Goal: Book appointment/travel/reservation

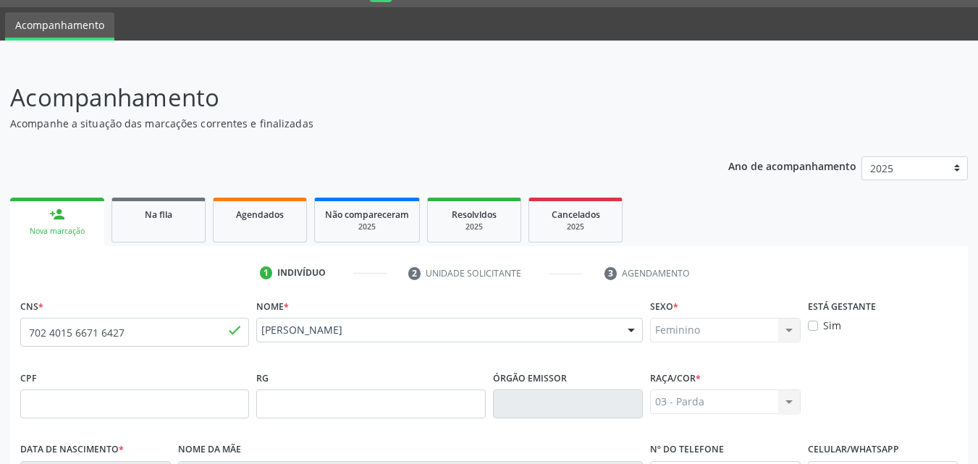
scroll to position [341, 0]
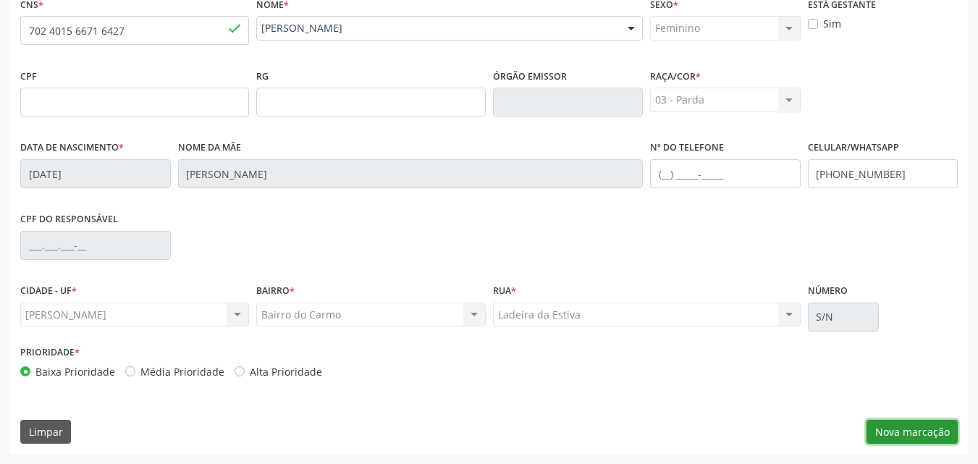
click at [896, 427] on button "Nova marcação" at bounding box center [912, 432] width 91 height 25
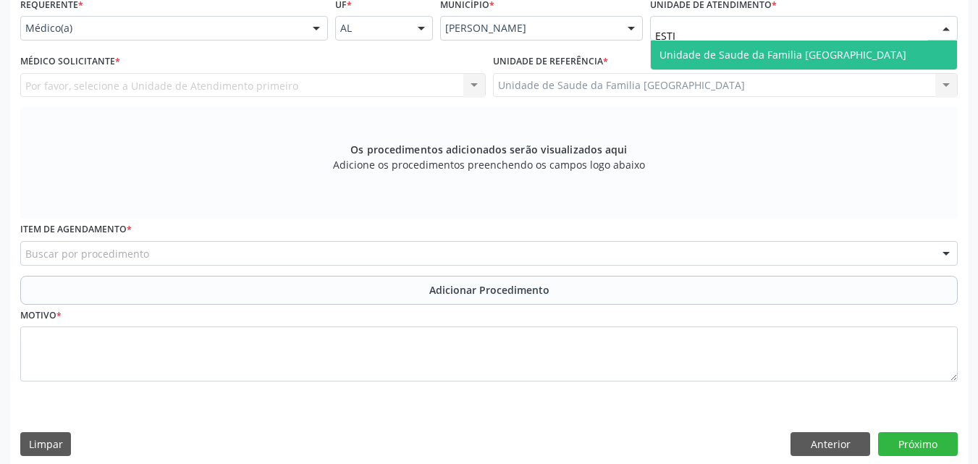
type input "ESTIV"
click at [775, 55] on span "Unidade de Saude da Familia [GEOGRAPHIC_DATA]" at bounding box center [783, 55] width 247 height 14
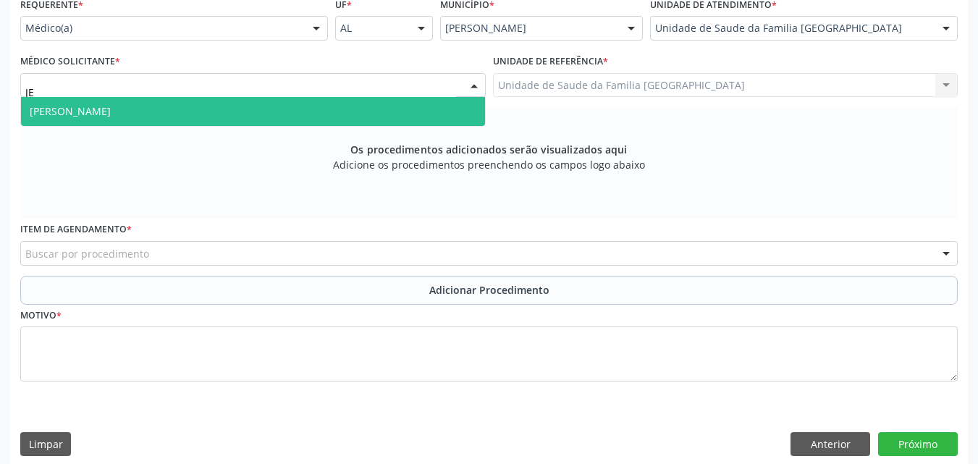
type input "JEA"
click at [110, 106] on span "[PERSON_NAME]" at bounding box center [70, 111] width 81 height 14
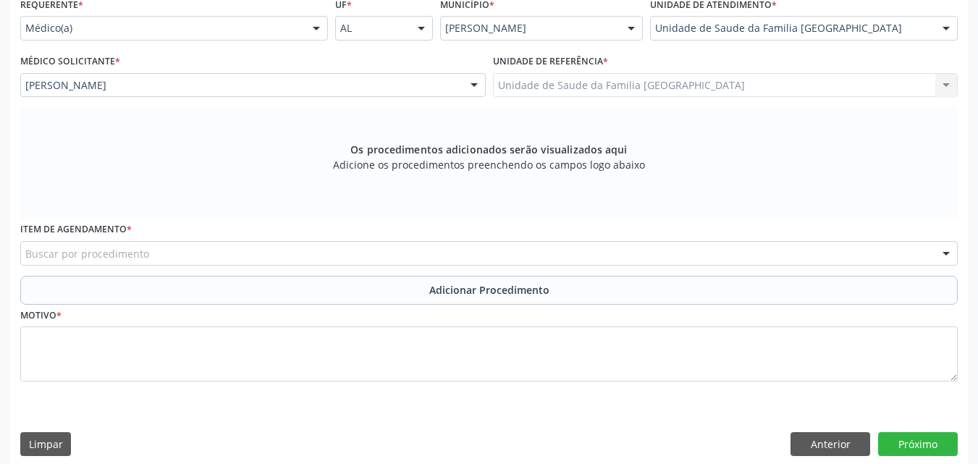
click at [227, 254] on div "Buscar por procedimento" at bounding box center [489, 253] width 938 height 25
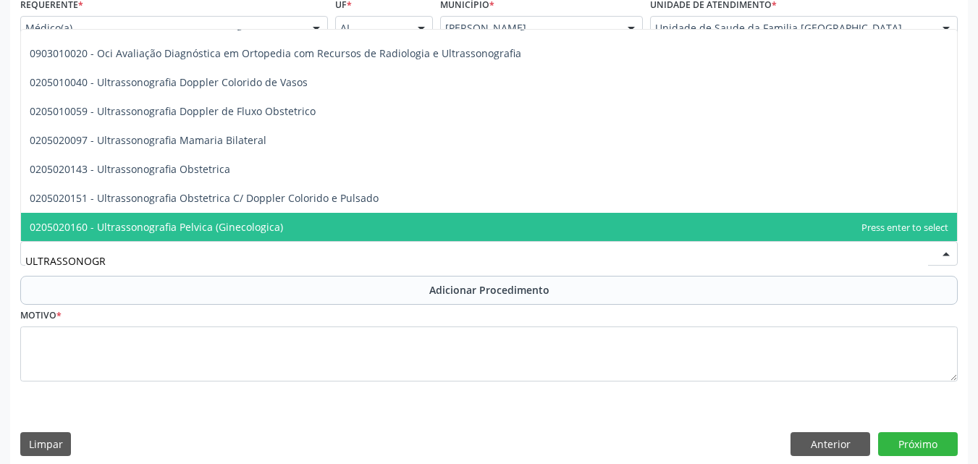
scroll to position [77, 0]
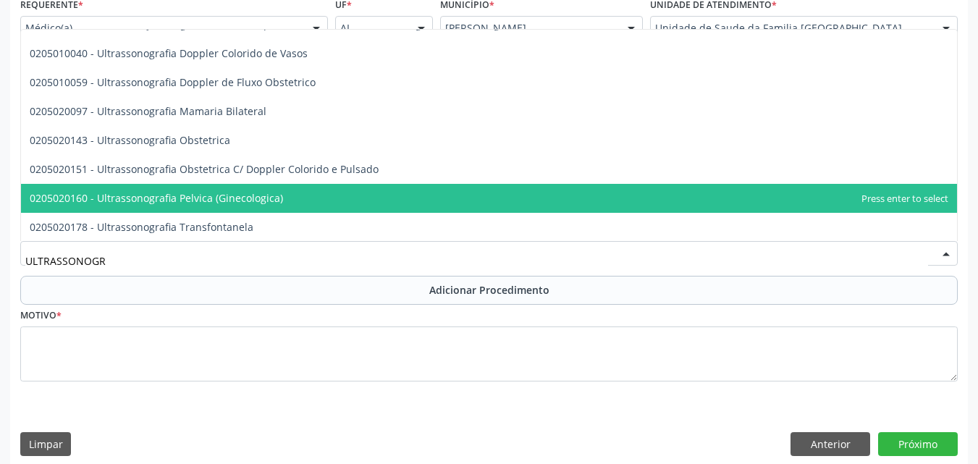
type input "ULTRASSONOGR"
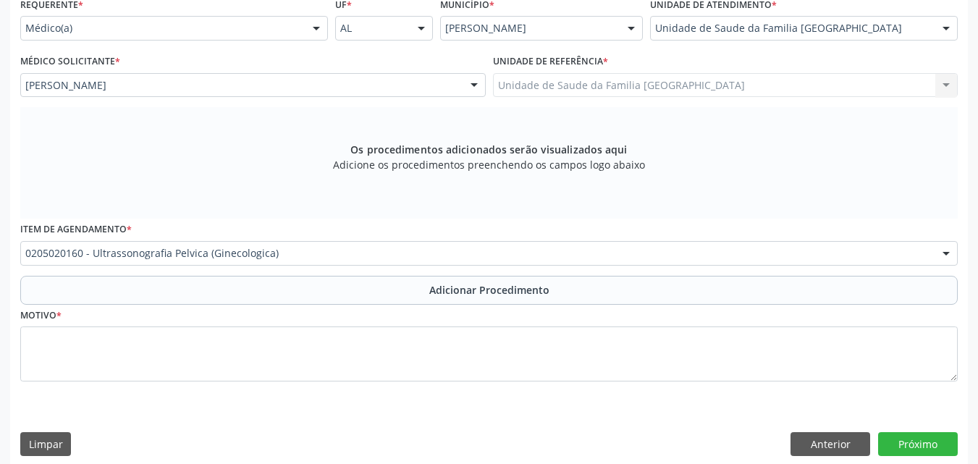
scroll to position [0, 0]
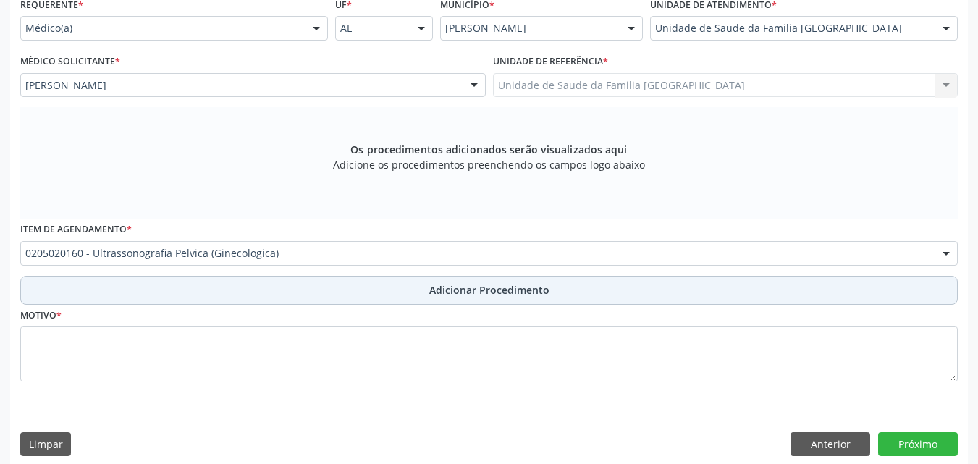
click at [237, 284] on button "Adicionar Procedimento" at bounding box center [489, 290] width 938 height 29
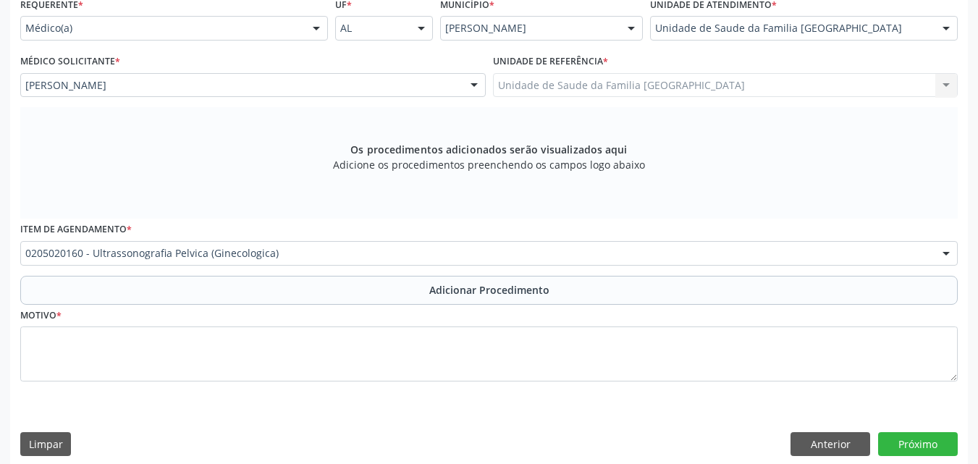
scroll to position [298, 0]
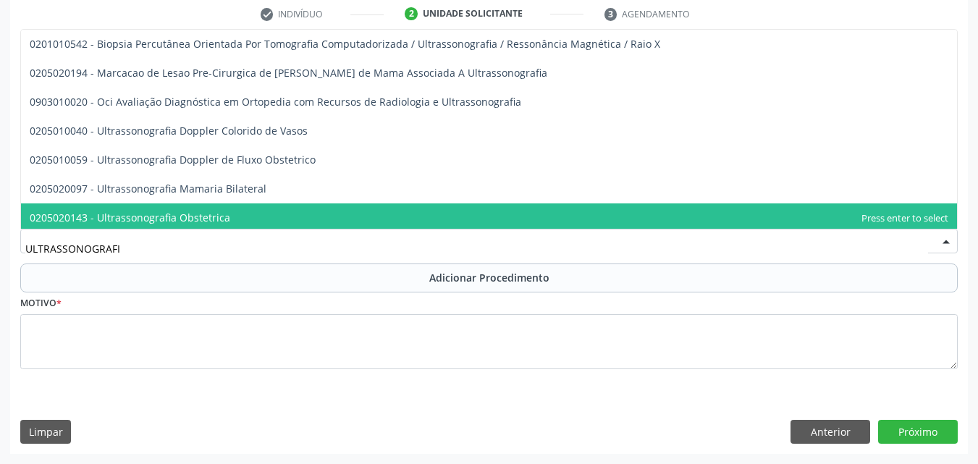
type input "ULTRASSONOGRAFIA"
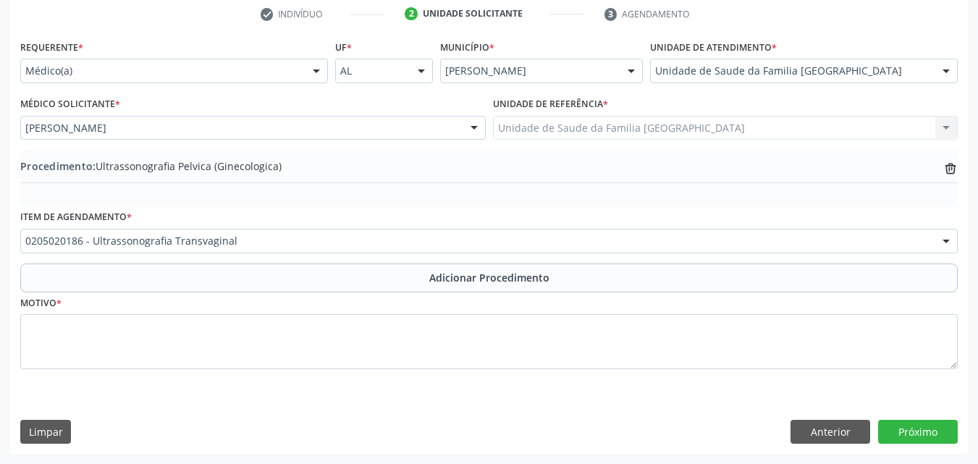
scroll to position [0, 0]
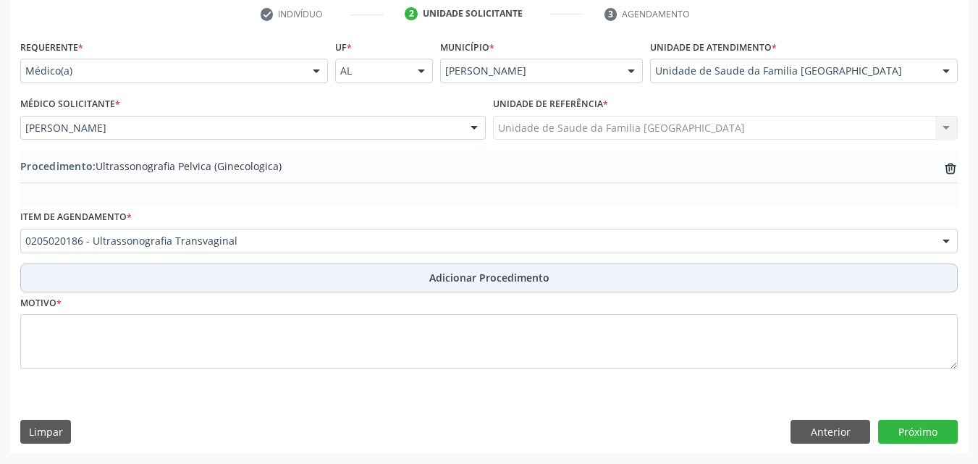
click at [166, 268] on button "Adicionar Procedimento" at bounding box center [489, 278] width 938 height 29
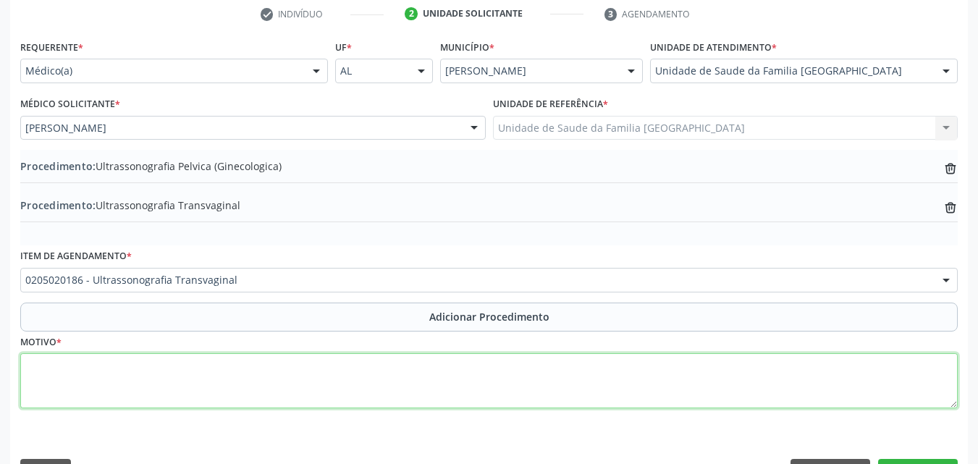
drag, startPoint x: 143, startPoint y: 372, endPoint x: 140, endPoint y: 363, distance: 9.8
click at [142, 368] on textarea at bounding box center [489, 380] width 938 height 55
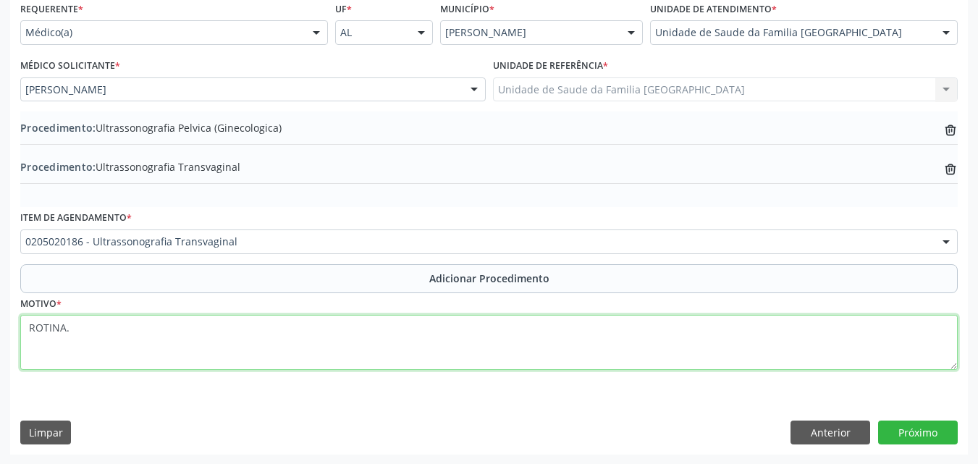
scroll to position [337, 0]
type textarea "ROTINA."
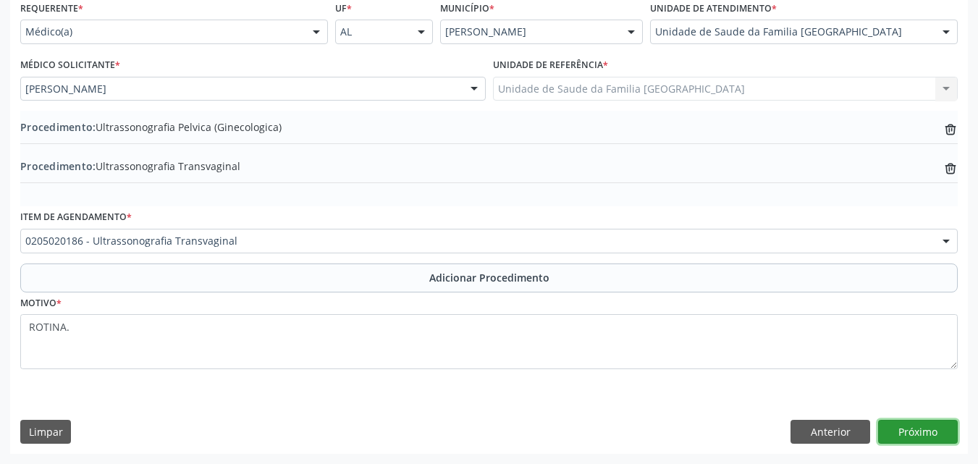
click at [906, 437] on button "Próximo" at bounding box center [918, 432] width 80 height 25
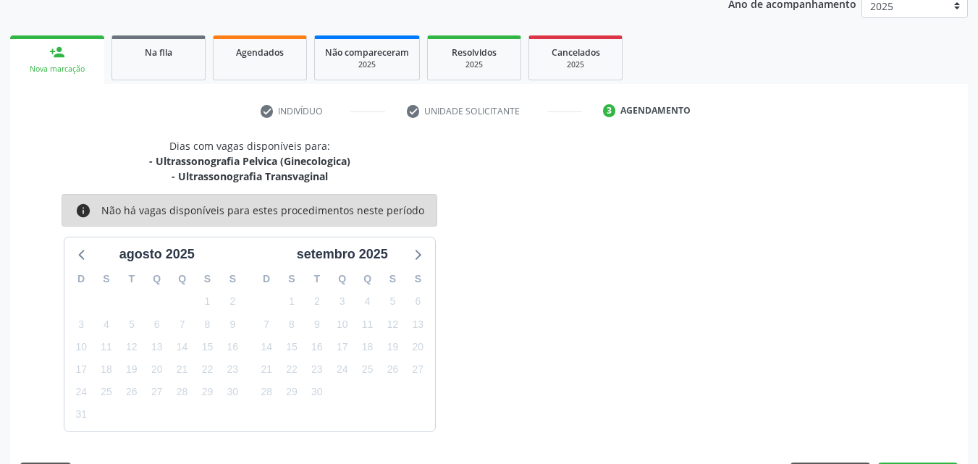
scroll to position [244, 0]
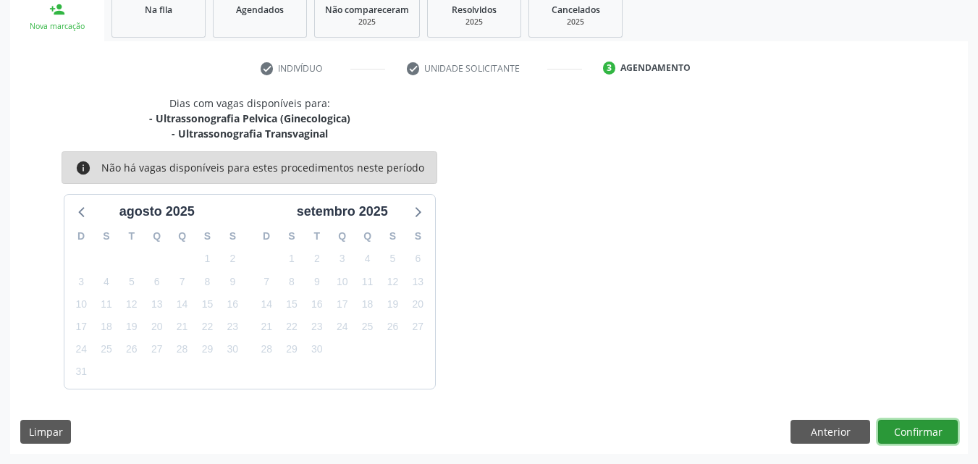
click at [923, 424] on button "Confirmar" at bounding box center [918, 432] width 80 height 25
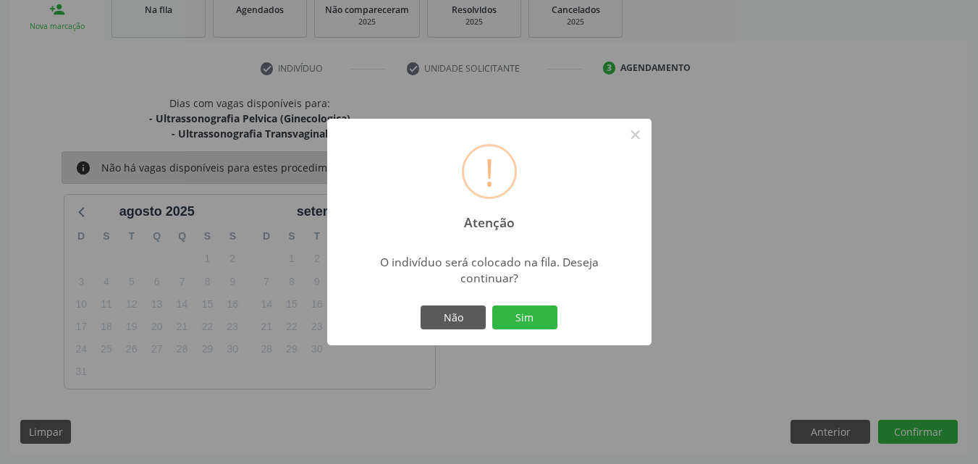
click at [523, 321] on button "Sim" at bounding box center [524, 318] width 65 height 25
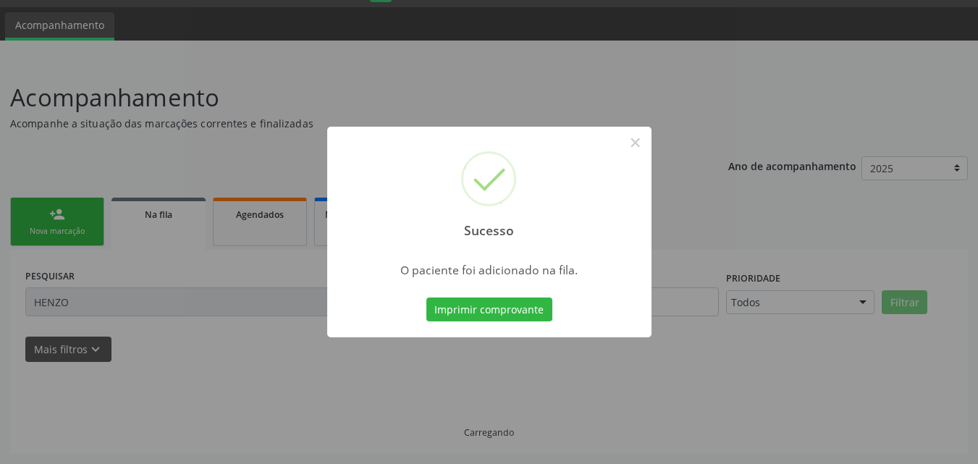
scroll to position [39, 0]
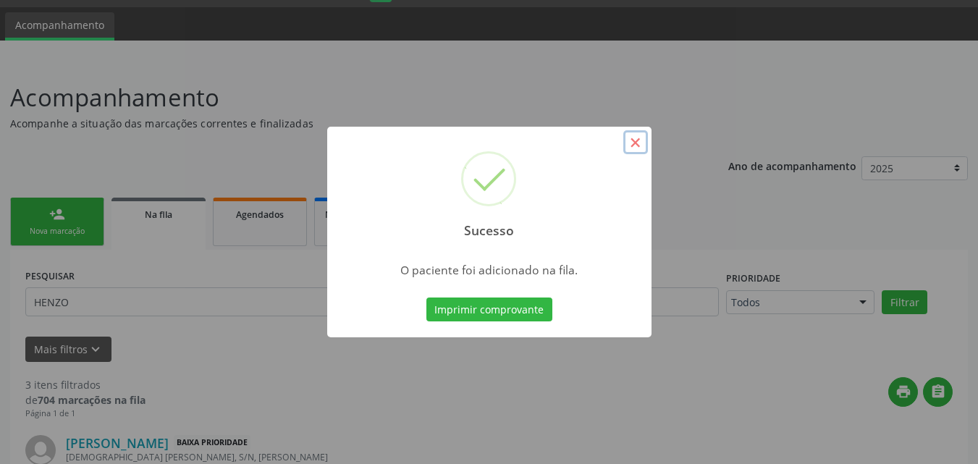
click at [635, 144] on button "×" at bounding box center [635, 142] width 25 height 25
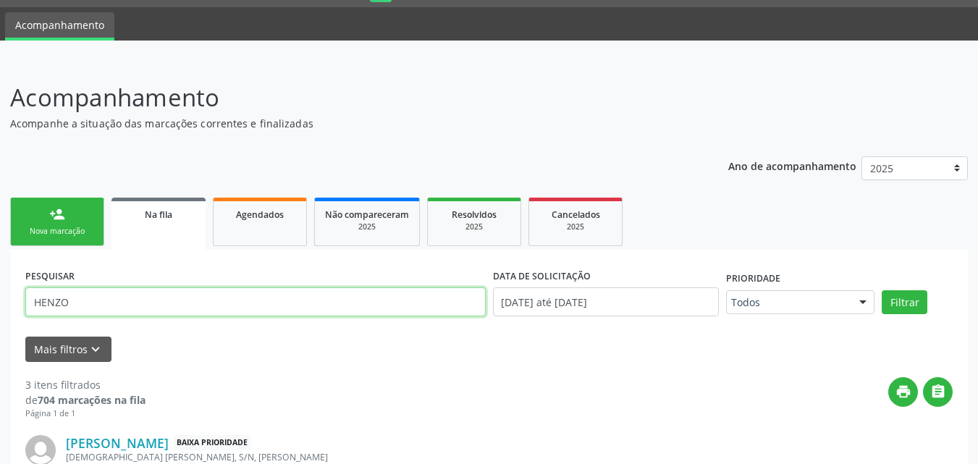
drag, startPoint x: 98, startPoint y: 300, endPoint x: 0, endPoint y: 285, distance: 98.8
click at [0, 285] on div "Acompanhamento Acompanhe a situação das marcações correntes e finalizadas Relat…" at bounding box center [489, 447] width 978 height 772
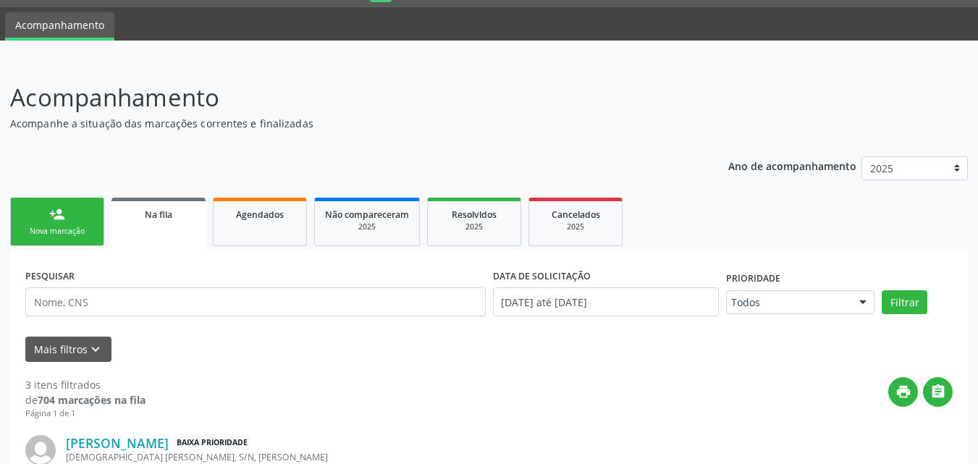
click at [64, 224] on link "person_add Nova marcação" at bounding box center [57, 222] width 94 height 49
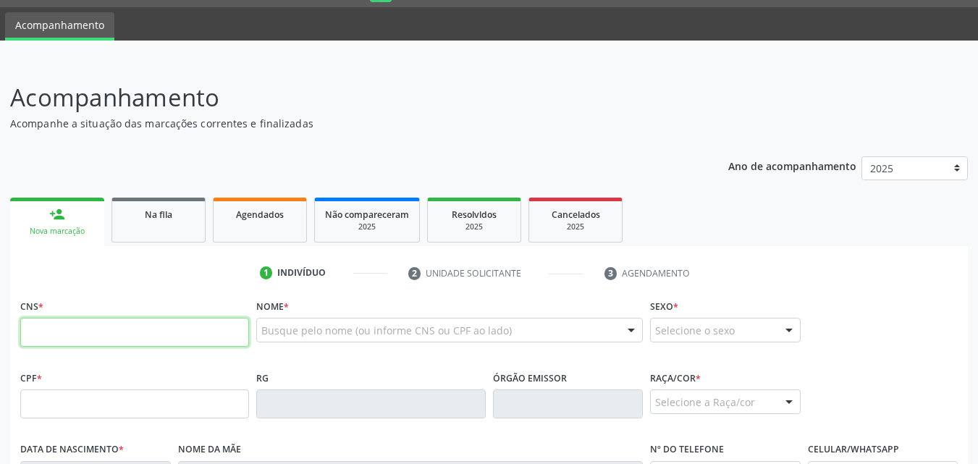
click at [130, 323] on input "text" at bounding box center [134, 332] width 229 height 29
paste input "700 5083 4864 4350"
type input "700 5083 4864 4350"
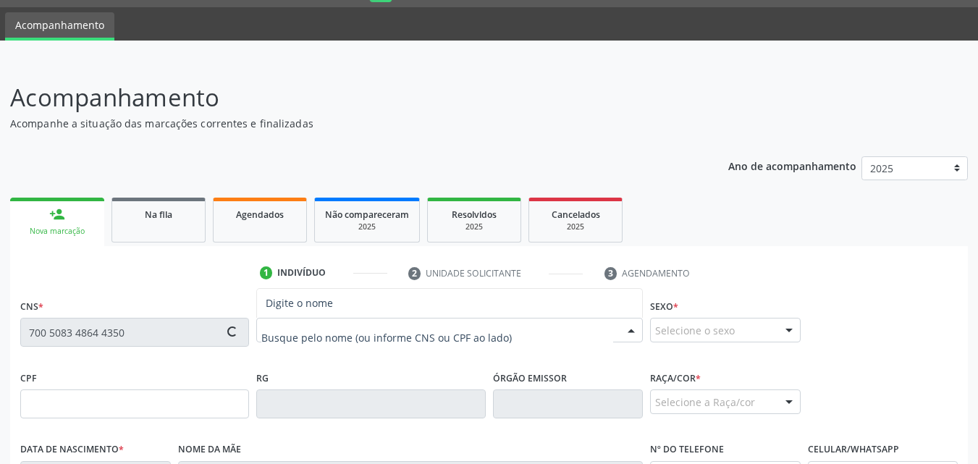
type input "181.448.524-43"
type input "[DATE]"
type input "Silvaneide [PERSON_NAME]"
type input "[PHONE_NUMBER]"
type input "155"
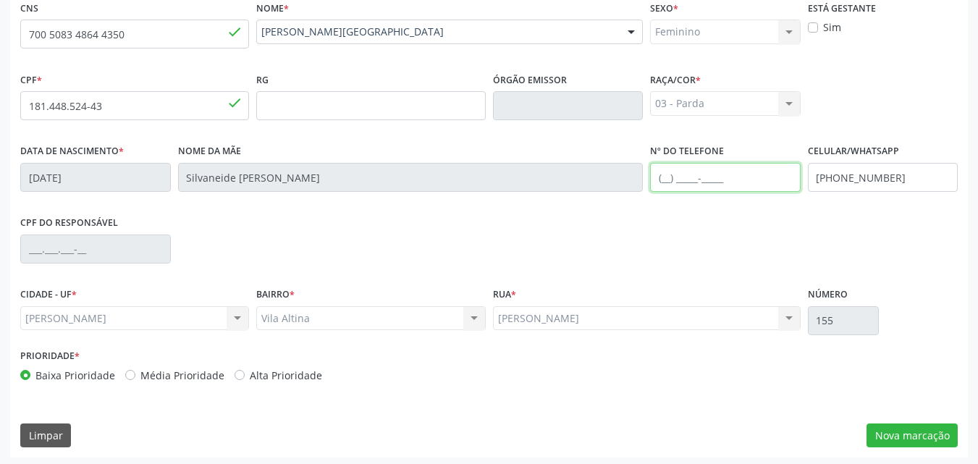
scroll to position [341, 0]
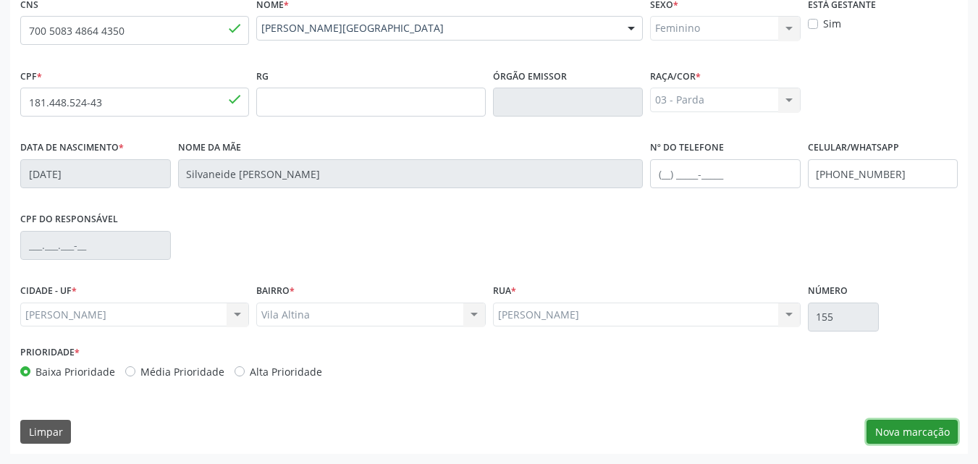
click at [895, 431] on button "Nova marcação" at bounding box center [912, 432] width 91 height 25
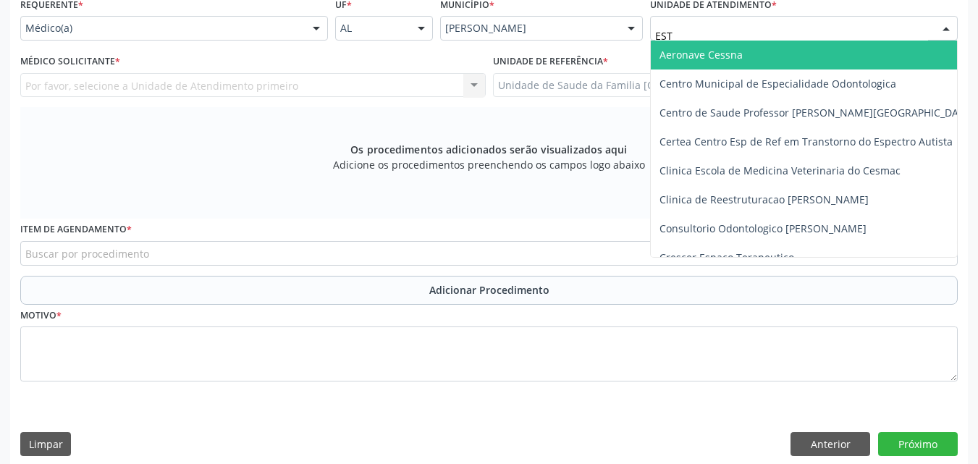
type input "ESTI"
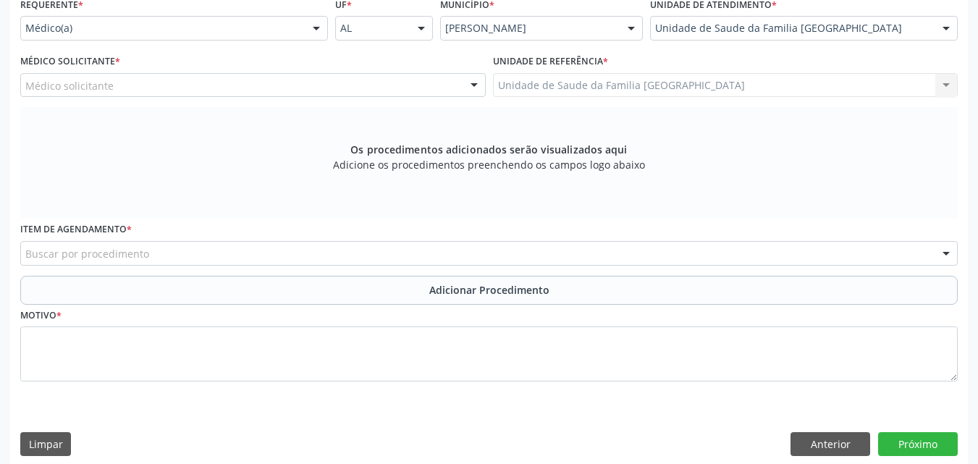
click at [222, 76] on div "Médico solicitante" at bounding box center [252, 85] width 465 height 25
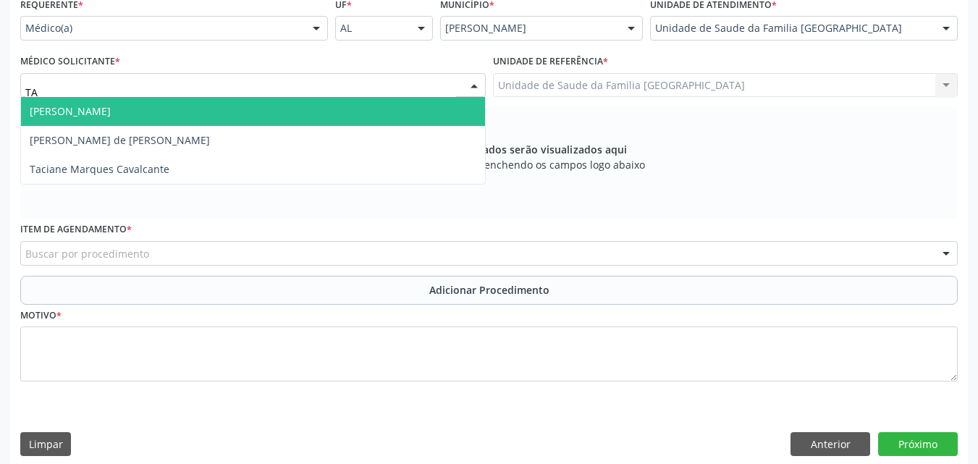
type input "TAC"
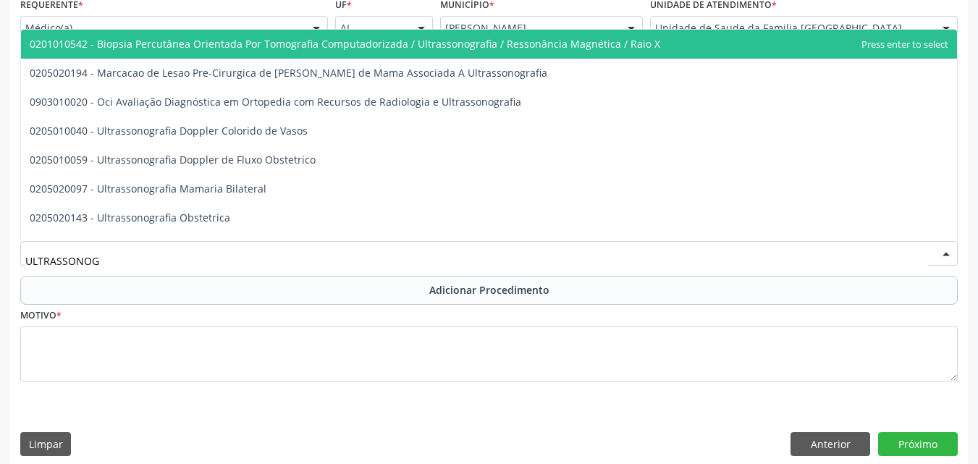
type input "ULTRASSONOGR"
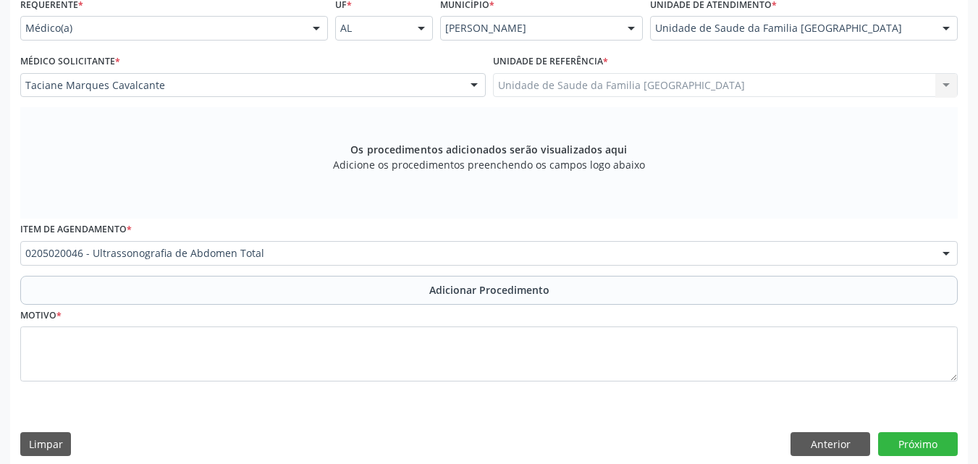
scroll to position [0, 0]
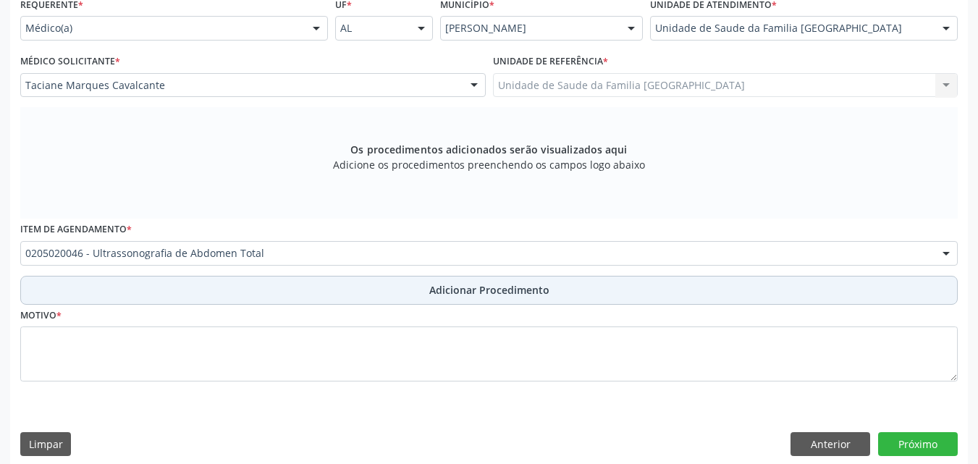
click at [129, 290] on button "Adicionar Procedimento" at bounding box center [489, 290] width 938 height 29
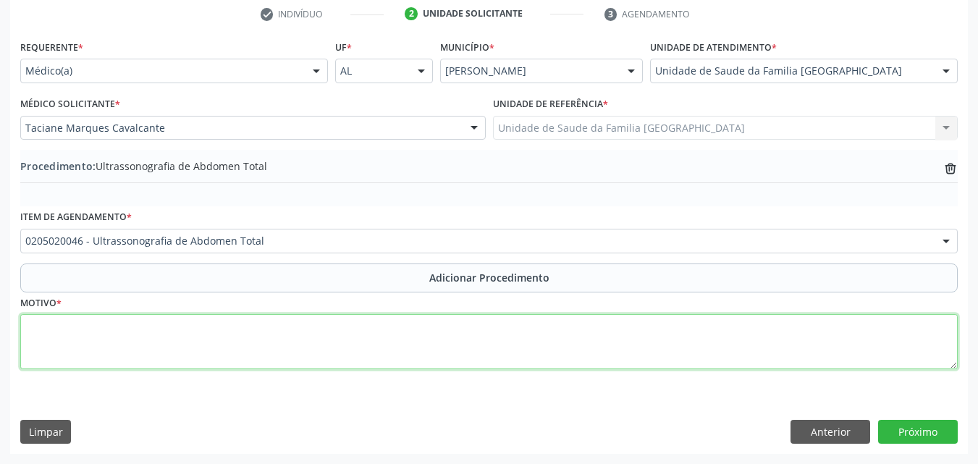
click at [127, 348] on textarea at bounding box center [489, 341] width 938 height 55
type textarea "DOR E INCHAÇO ABDOMINAL."
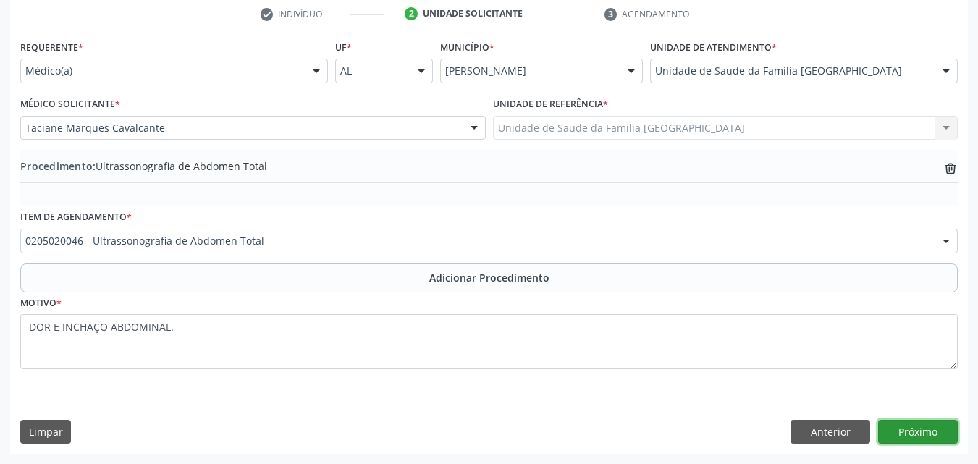
click at [905, 426] on button "Próximo" at bounding box center [918, 432] width 80 height 25
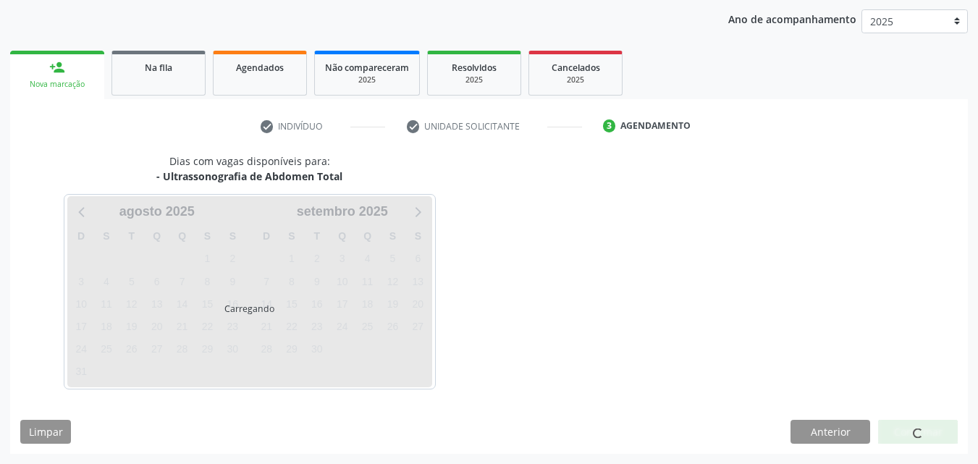
scroll to position [229, 0]
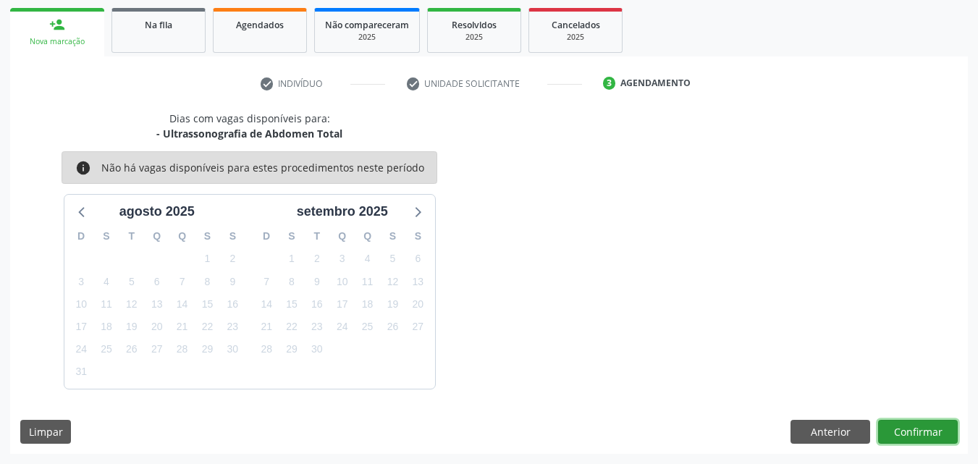
click at [896, 427] on button "Confirmar" at bounding box center [918, 432] width 80 height 25
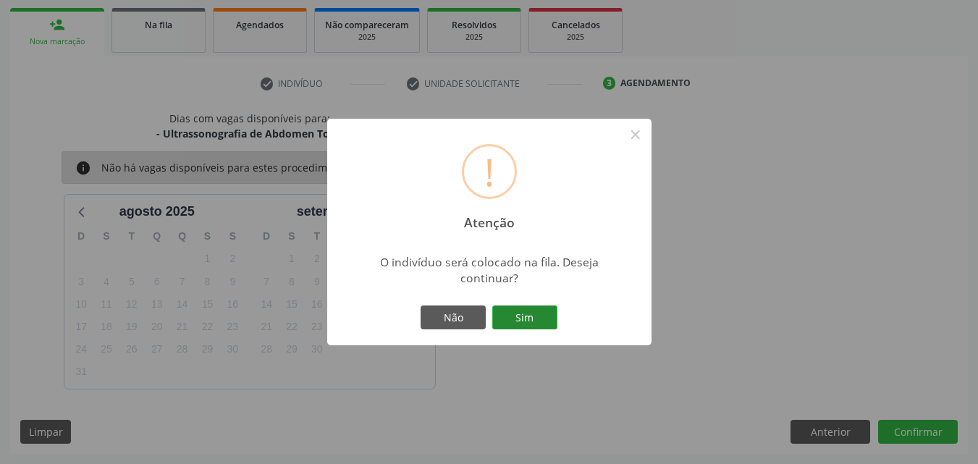
click at [537, 310] on button "Sim" at bounding box center [524, 318] width 65 height 25
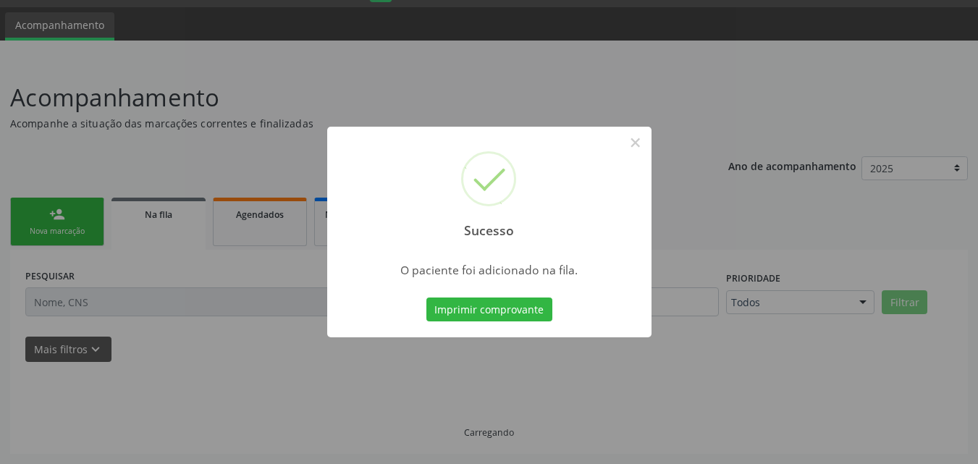
scroll to position [39, 0]
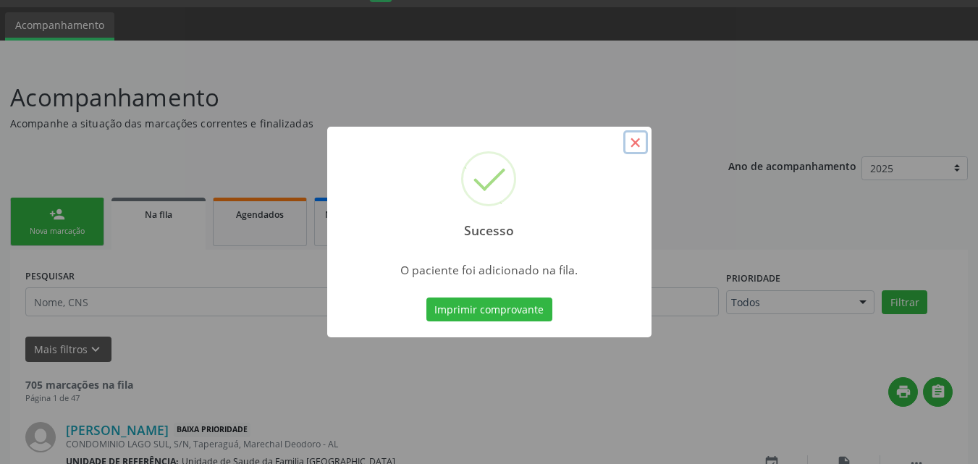
click at [634, 148] on button "×" at bounding box center [635, 142] width 25 height 25
